Goal: Task Accomplishment & Management: Manage account settings

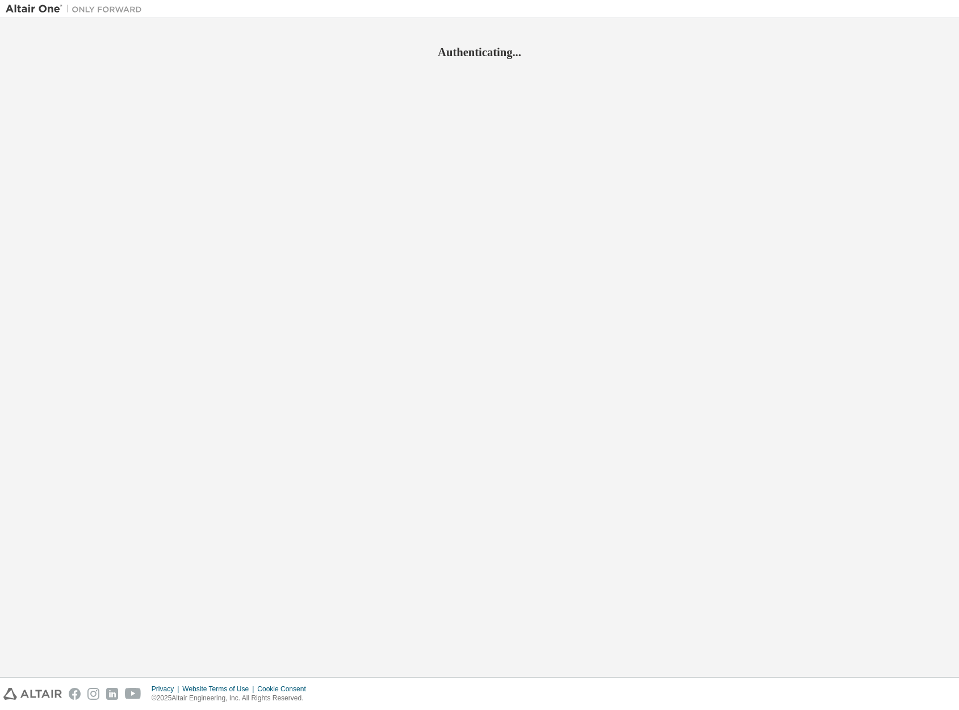
click at [445, 279] on div "Authenticating..." at bounding box center [480, 348] width 948 height 648
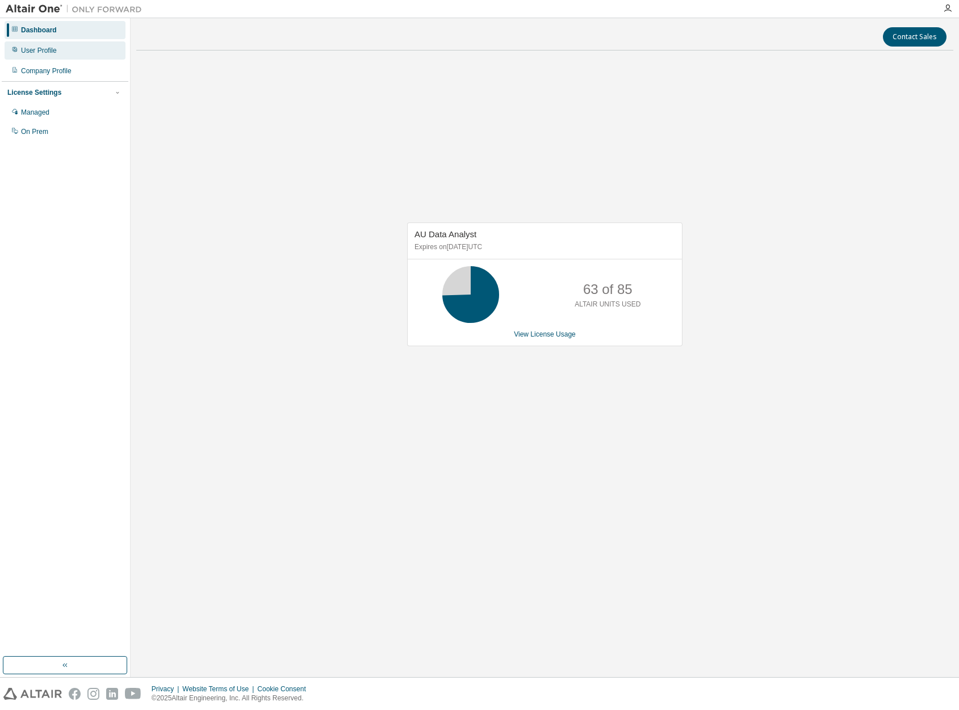
click at [51, 53] on div "User Profile" at bounding box center [39, 50] width 36 height 9
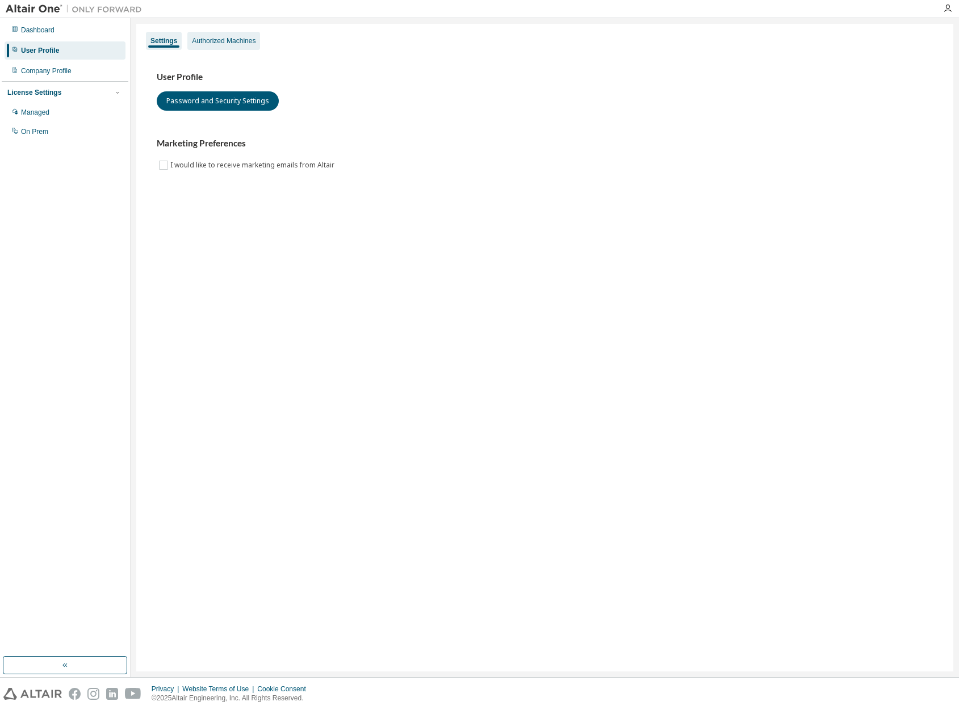
click at [226, 44] on div "Authorized Machines" at bounding box center [224, 40] width 64 height 9
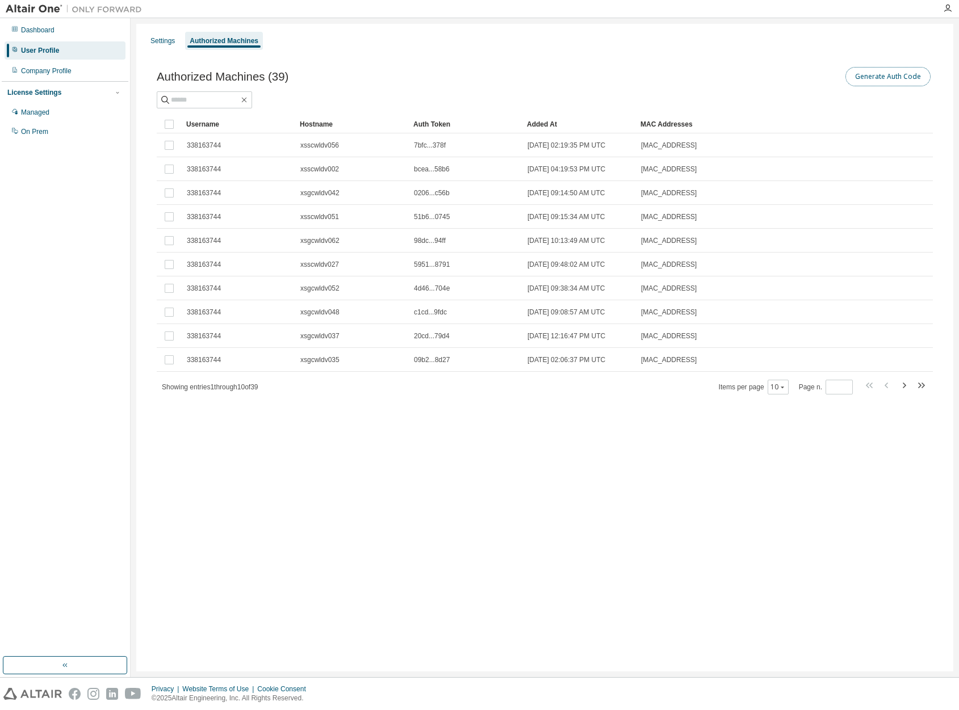
click at [900, 84] on button "Generate Auth Code" at bounding box center [887, 76] width 85 height 19
